Goal: Task Accomplishment & Management: Use online tool/utility

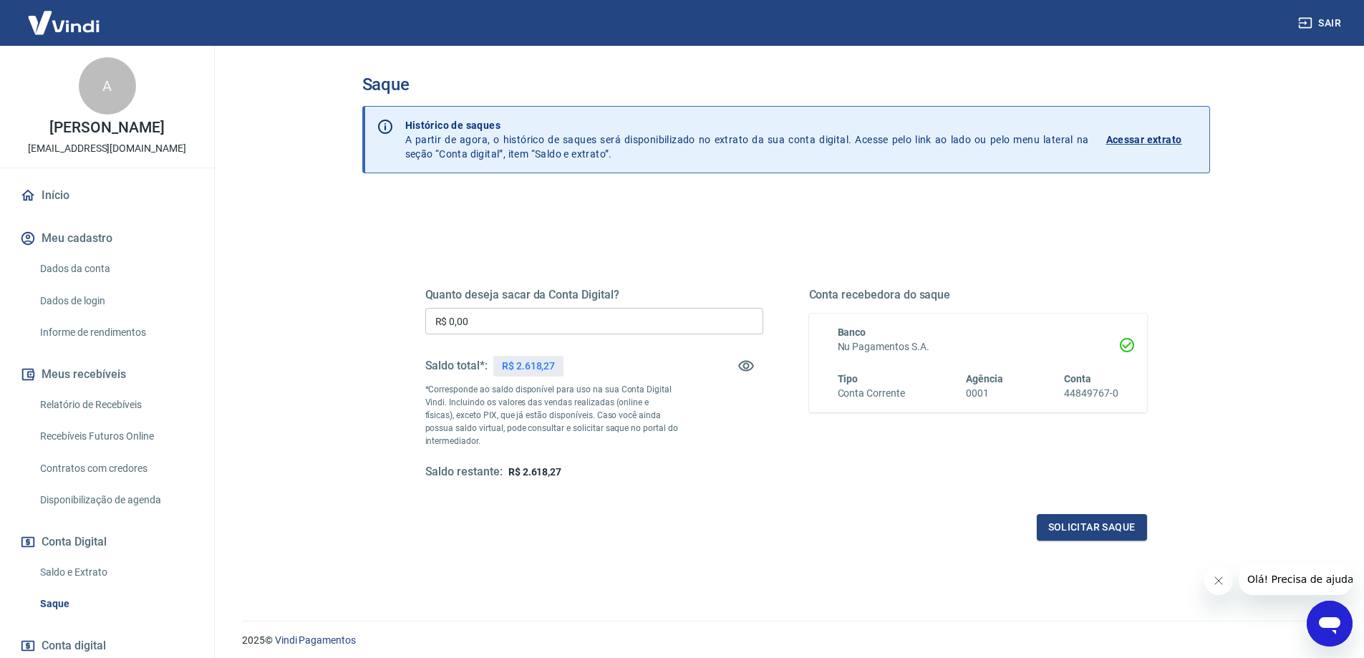
click at [566, 315] on input "R$ 0,00" at bounding box center [594, 321] width 338 height 26
type input "R$ 2.618,27"
click at [1077, 533] on button "Solicitar saque" at bounding box center [1092, 527] width 110 height 26
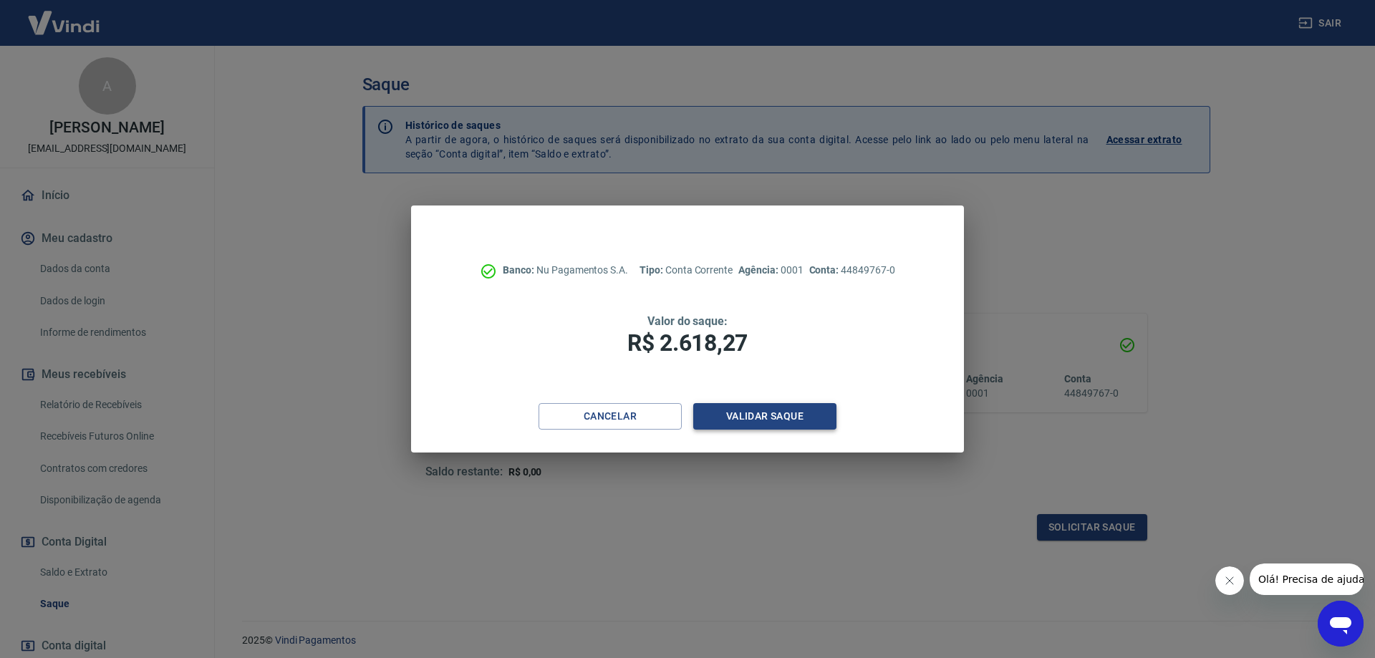
click at [772, 415] on button "Validar saque" at bounding box center [764, 416] width 143 height 26
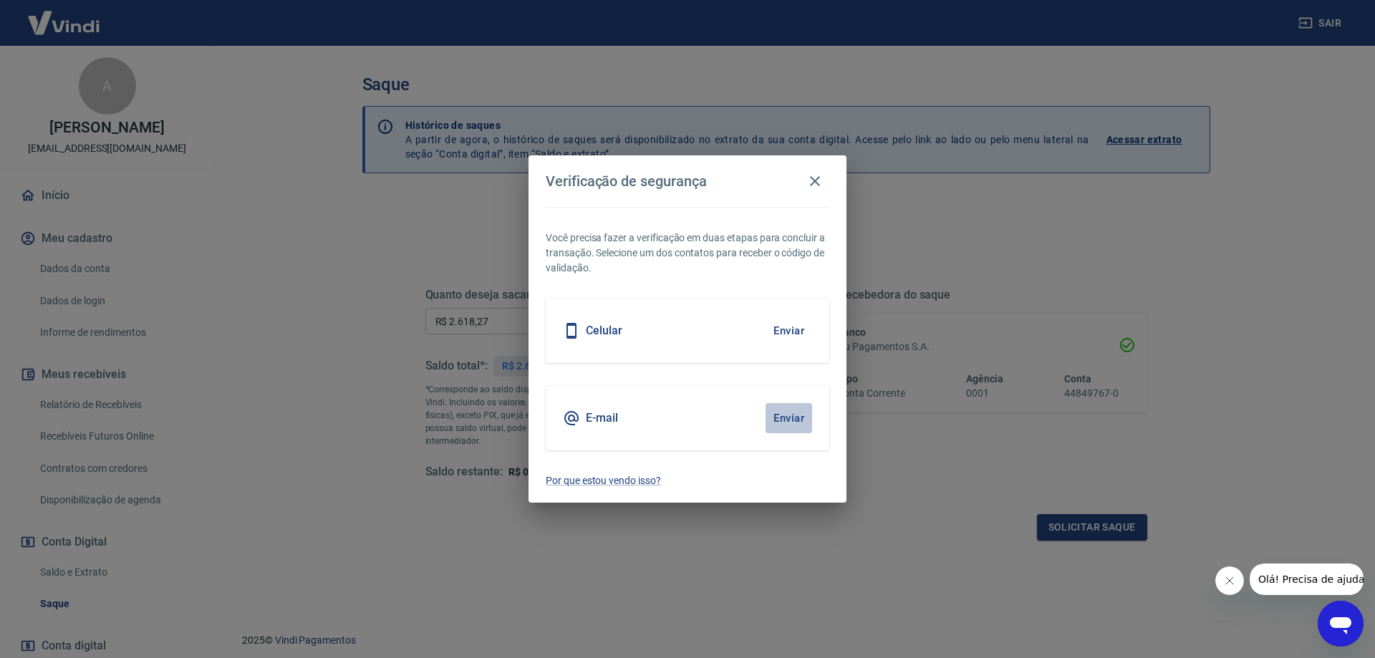
click at [797, 430] on button "Enviar" at bounding box center [788, 418] width 47 height 30
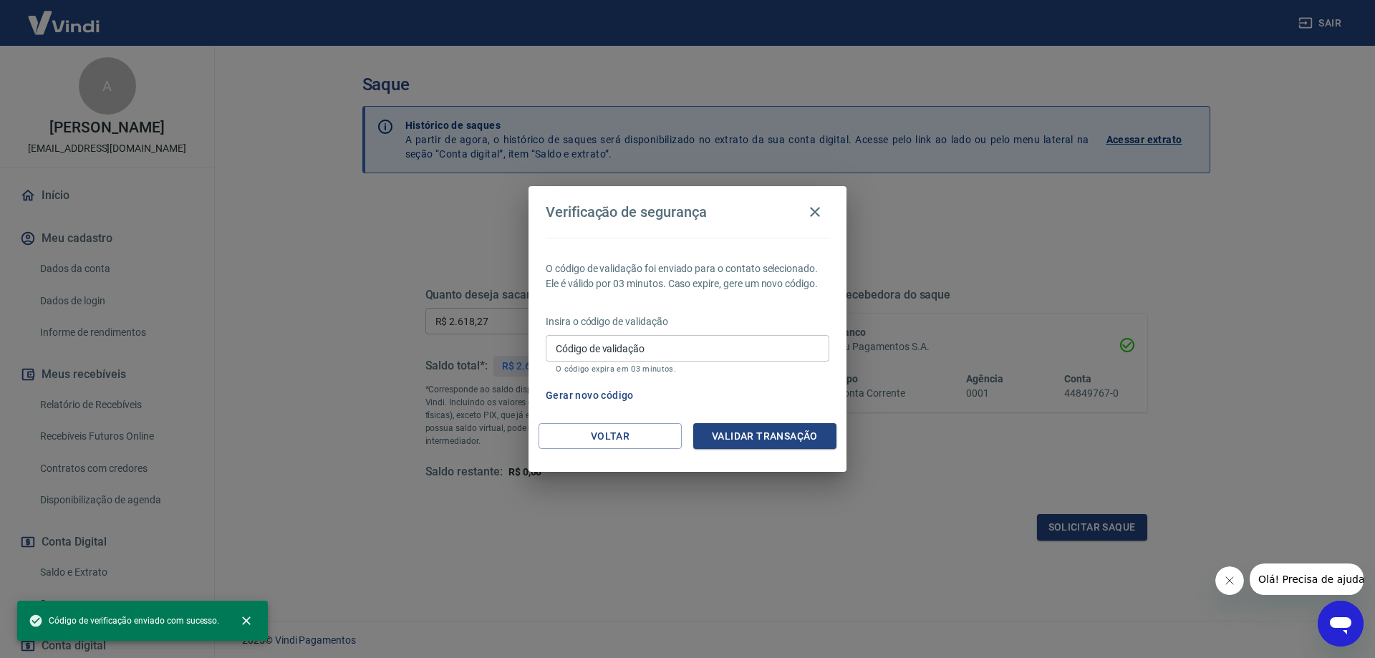
click at [667, 320] on p "Insira o código de validação" at bounding box center [688, 321] width 284 height 15
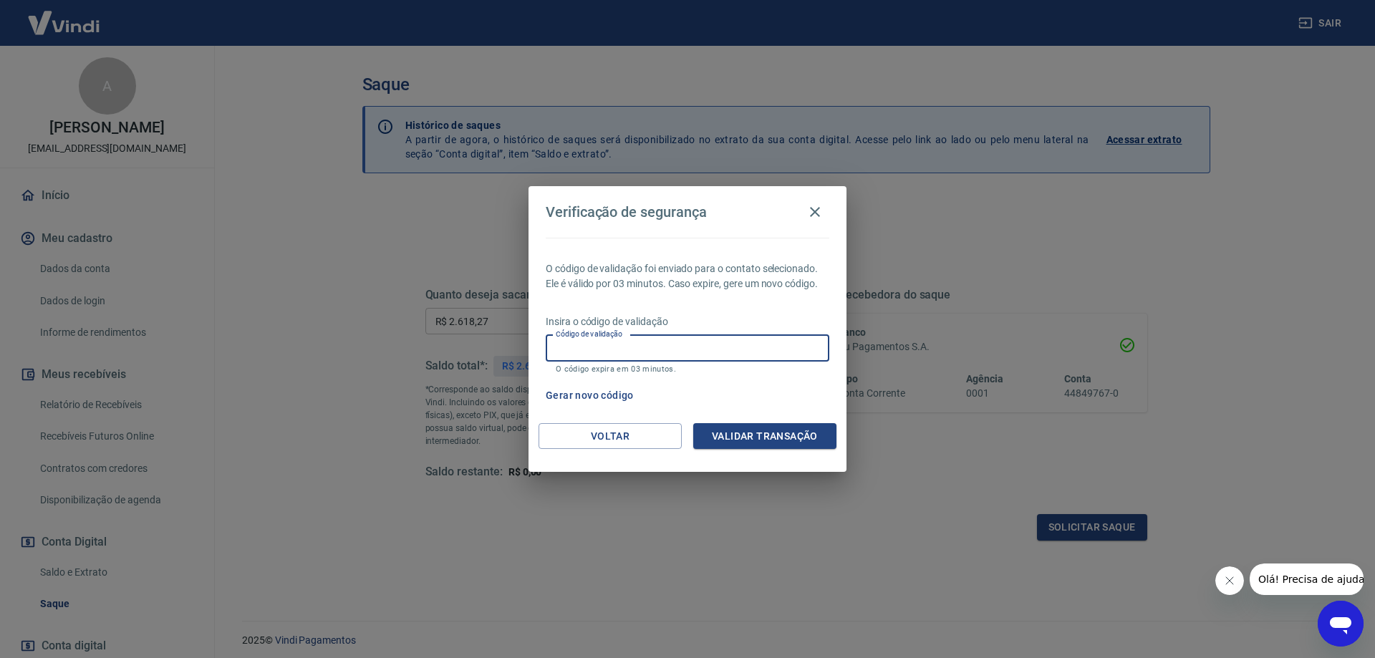
click at [674, 341] on input "Código de validação" at bounding box center [688, 348] width 284 height 26
type input "115949"
click at [738, 429] on button "Validar transação" at bounding box center [764, 436] width 143 height 26
